Goal: Information Seeking & Learning: Learn about a topic

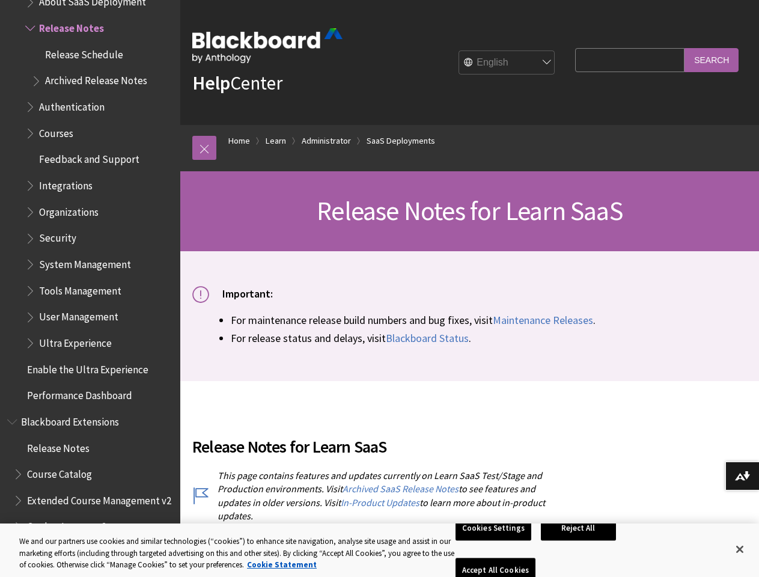
click at [379, 288] on p "Important:" at bounding box center [469, 293] width 555 height 15
click at [204, 148] on link at bounding box center [204, 148] width 24 height 24
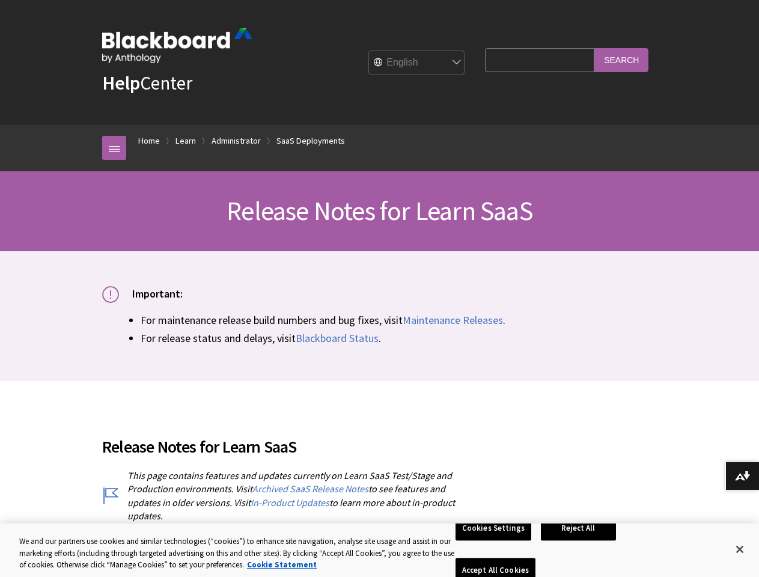
click at [85, 203] on div "Help Center English عربية Català Cymraeg Deutsch Español Suomi Français עברית I…" at bounding box center [379, 190] width 759 height 381
click at [742, 476] on button "Download alternative formats ..." at bounding box center [742, 476] width 34 height 29
click at [495, 541] on button "Cookies Settings" at bounding box center [494, 528] width 76 height 25
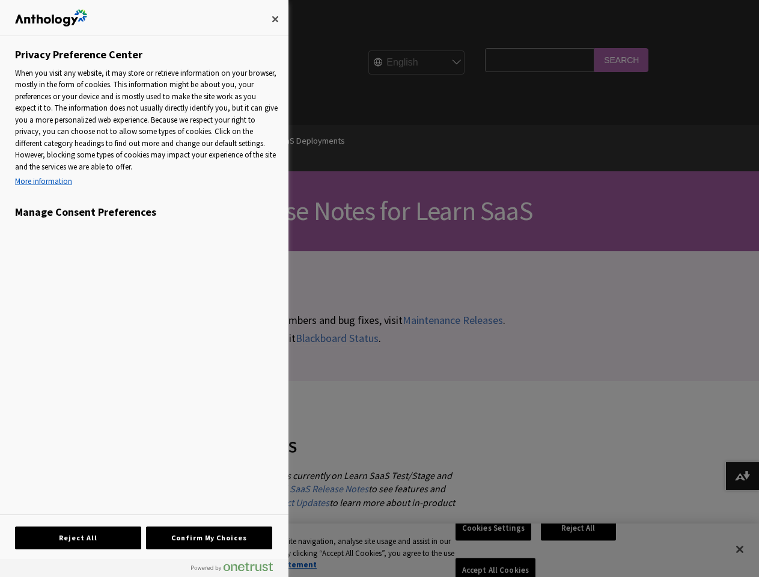
click at [581, 549] on div at bounding box center [379, 288] width 759 height 577
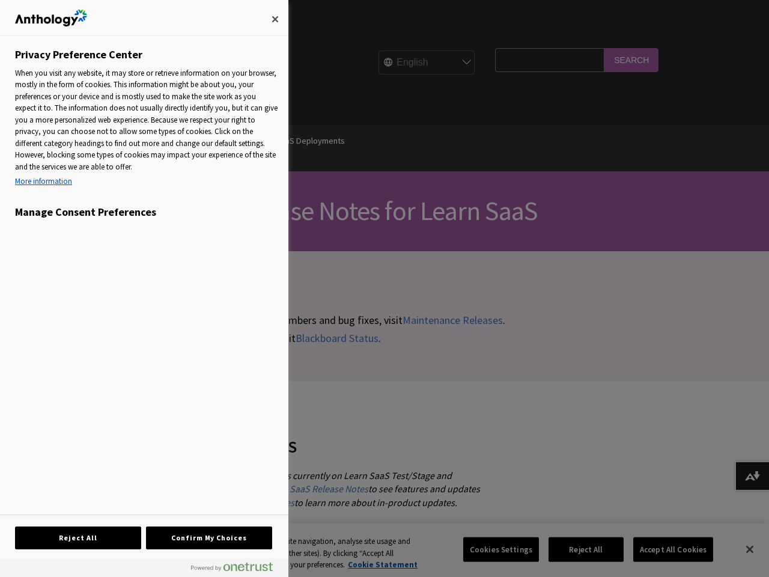
click at [665, 549] on div at bounding box center [384, 288] width 769 height 577
click at [740, 549] on div at bounding box center [384, 288] width 769 height 577
